Goal: Task Accomplishment & Management: Manage account settings

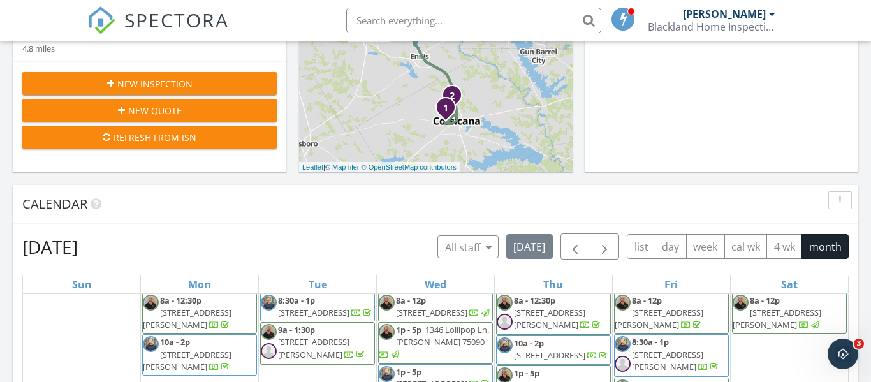
scroll to position [7, 0]
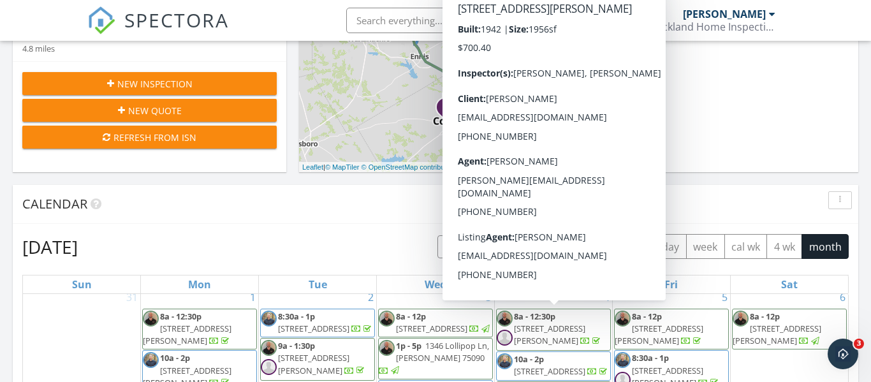
click at [515, 325] on span "[STREET_ADDRESS][PERSON_NAME]" at bounding box center [549, 335] width 71 height 24
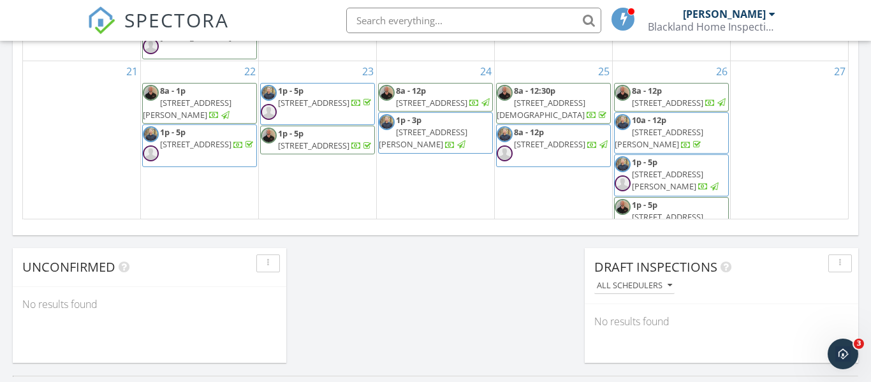
scroll to position [229, 0]
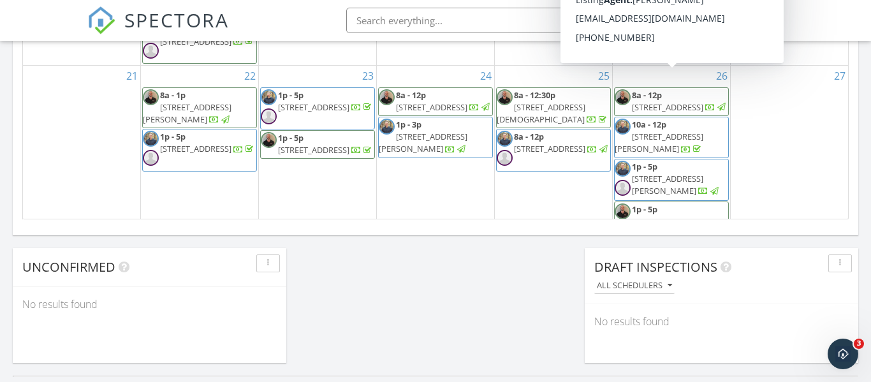
click at [669, 131] on span "3601 NE County Rd 0190, Powell 75153" at bounding box center [659, 143] width 89 height 24
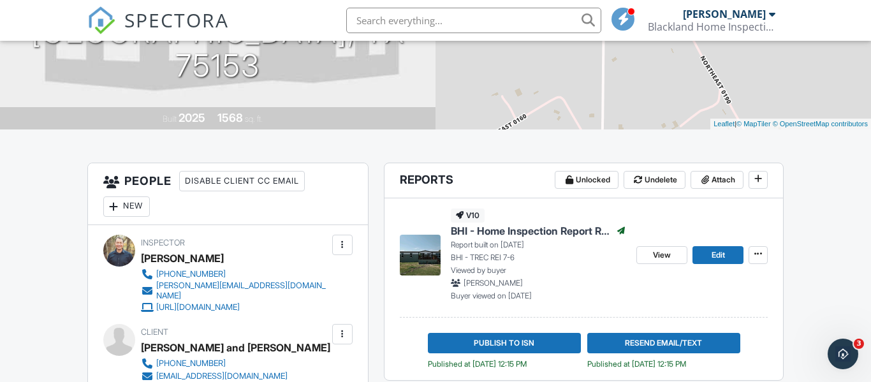
scroll to position [258, 0]
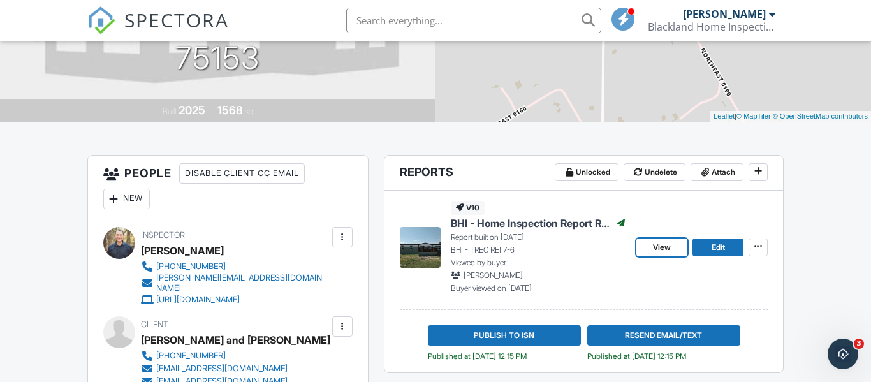
click at [647, 251] on link "View" at bounding box center [662, 248] width 51 height 18
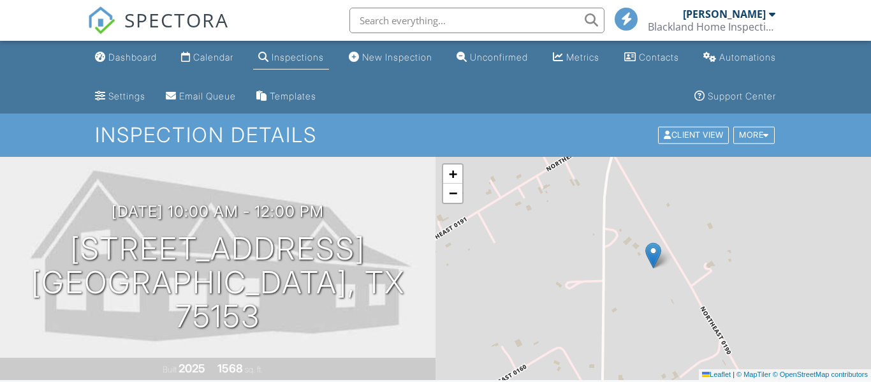
click at [459, 23] on input "text" at bounding box center [477, 21] width 255 height 26
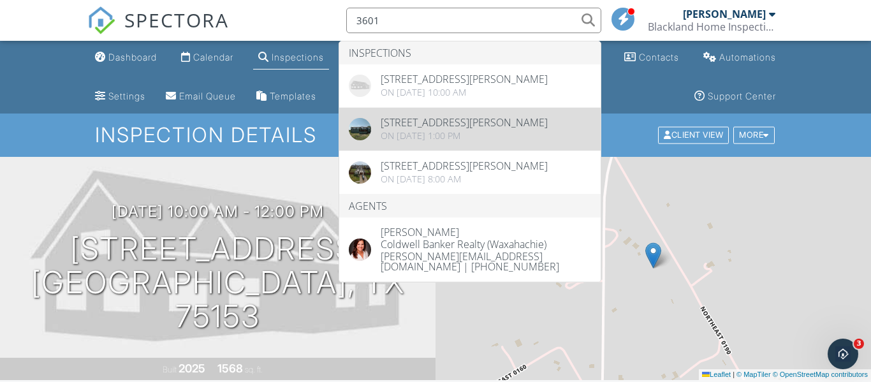
type input "3601"
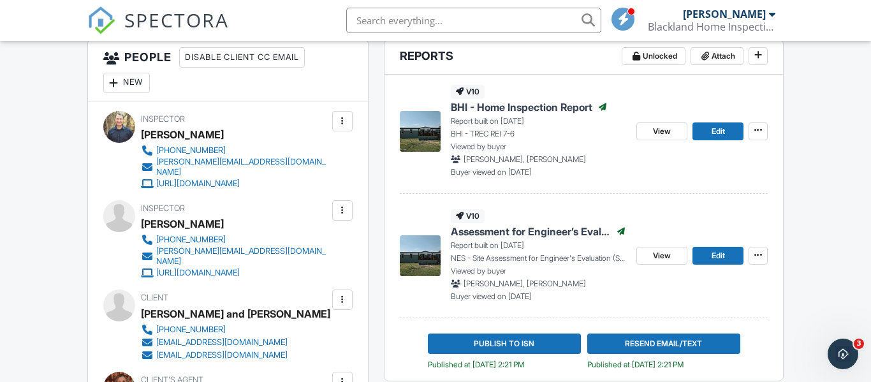
scroll to position [357, 0]
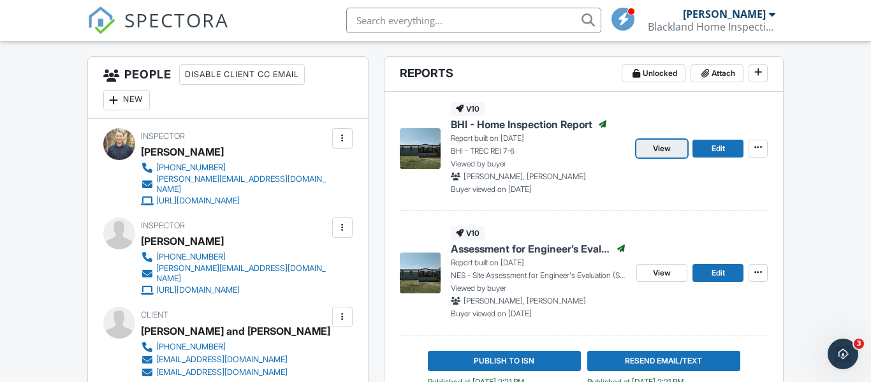
click at [653, 149] on span "View" at bounding box center [662, 148] width 18 height 13
